Goal: Transaction & Acquisition: Purchase product/service

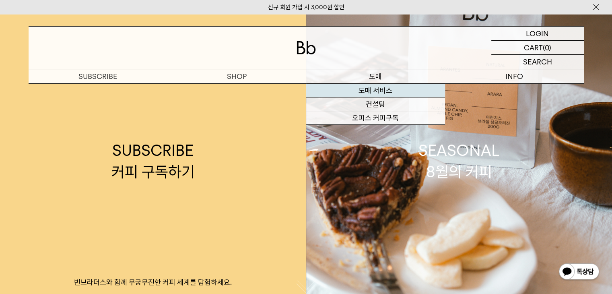
click at [383, 89] on link "도매 서비스" at bounding box center [375, 91] width 139 height 14
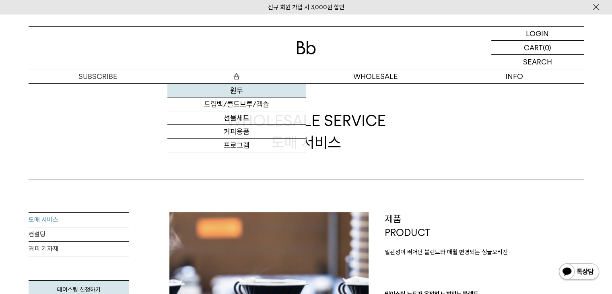
click at [241, 88] on link "원두" at bounding box center [236, 91] width 139 height 14
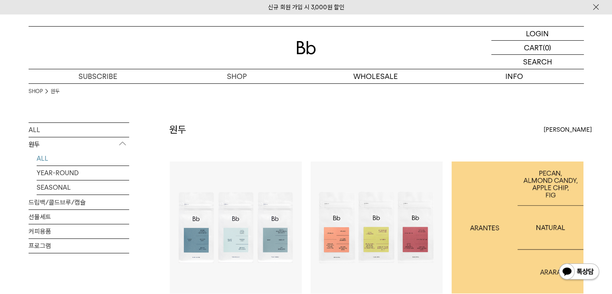
click at [520, 195] on img at bounding box center [517, 227] width 132 height 132
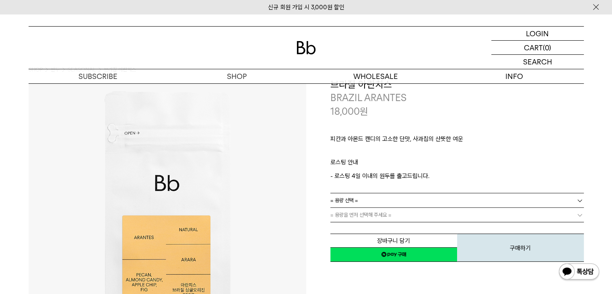
scroll to position [40, 0]
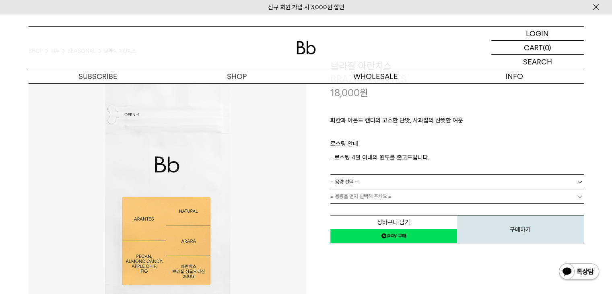
click at [362, 175] on link "= 용량 선택 =" at bounding box center [456, 182] width 253 height 14
click at [407, 123] on p "피칸과 아몬드 캔디의 고소한 단맛, 사과칩의 산뜻한 여운" at bounding box center [456, 122] width 253 height 14
